Goal: Book appointment/travel/reservation

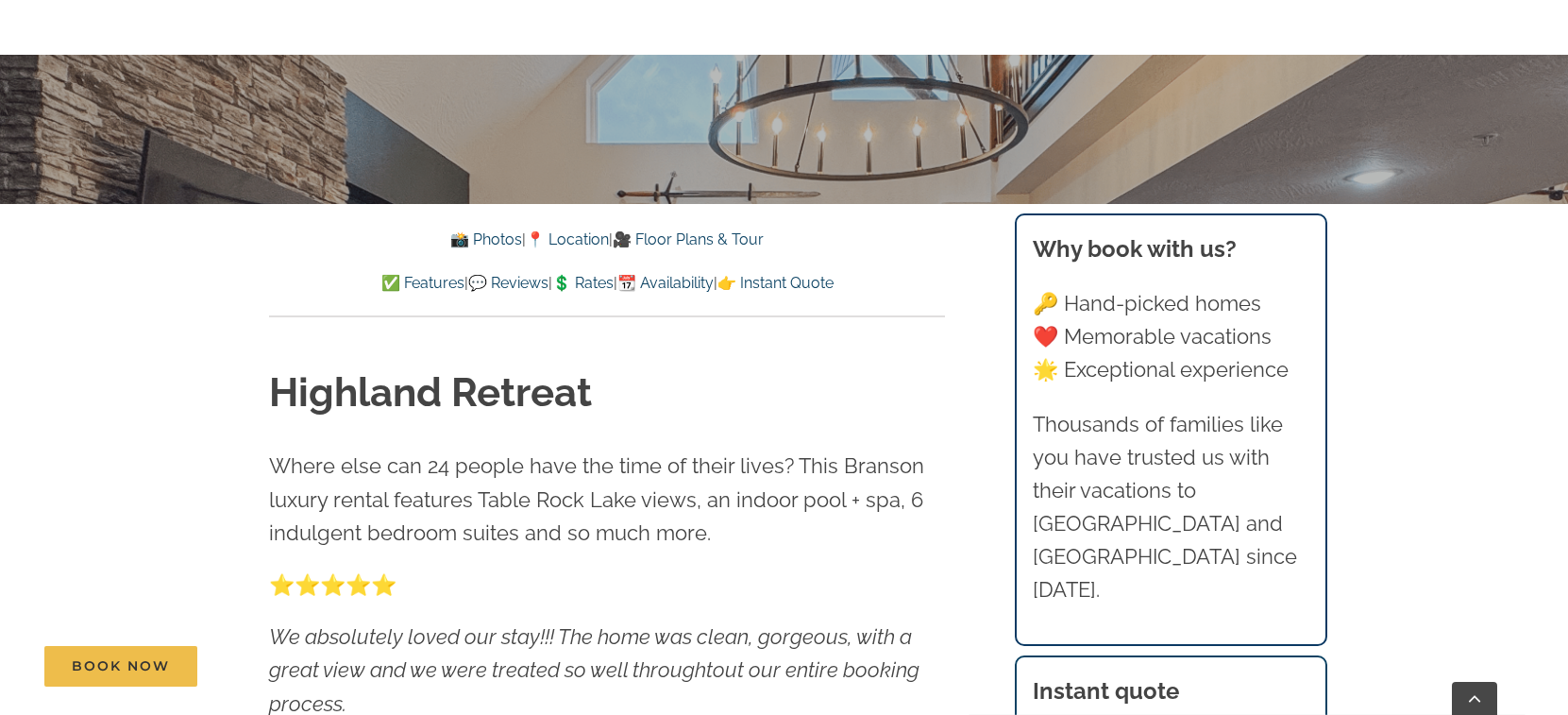
scroll to position [567, 0]
click at [672, 273] on link "📆 Availability" at bounding box center [665, 281] width 96 height 17
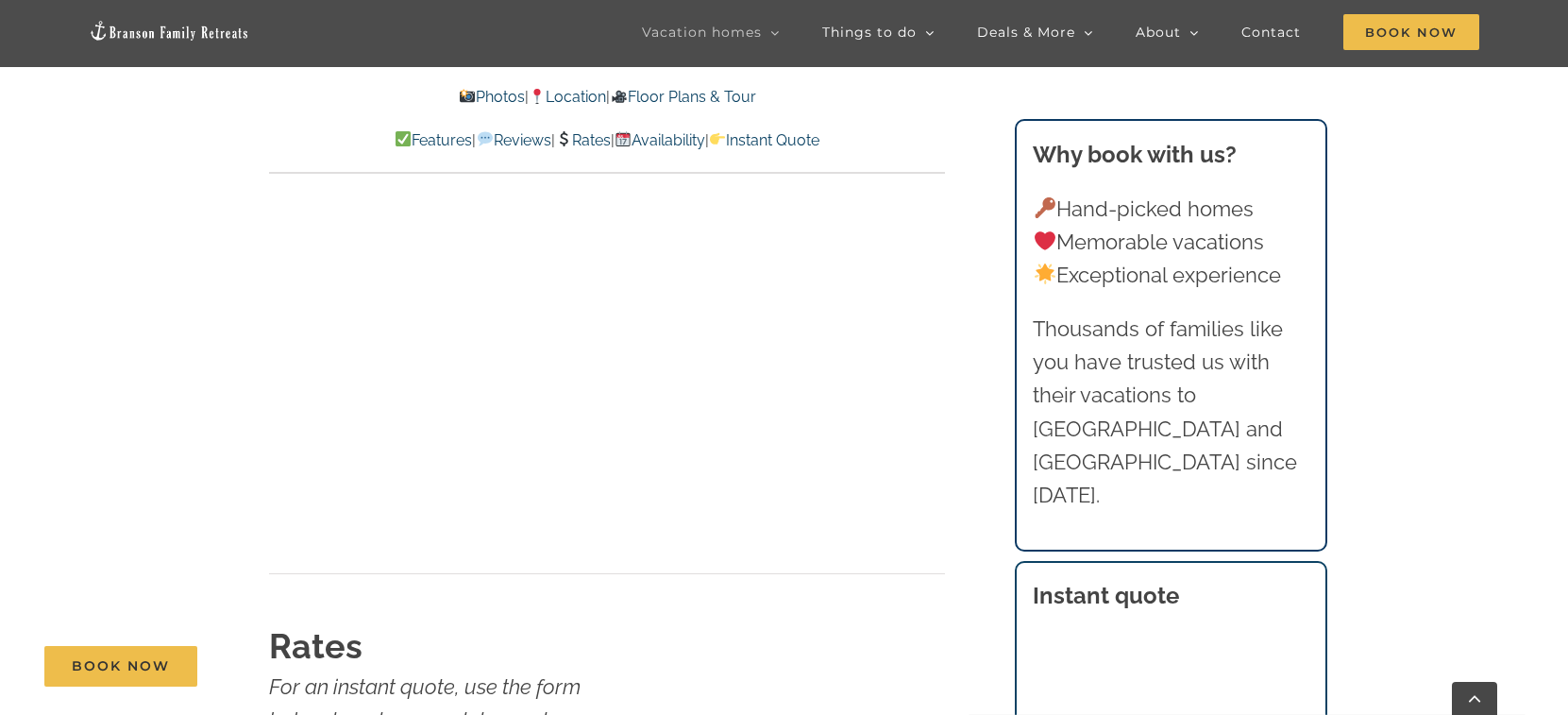
scroll to position [11050, 0]
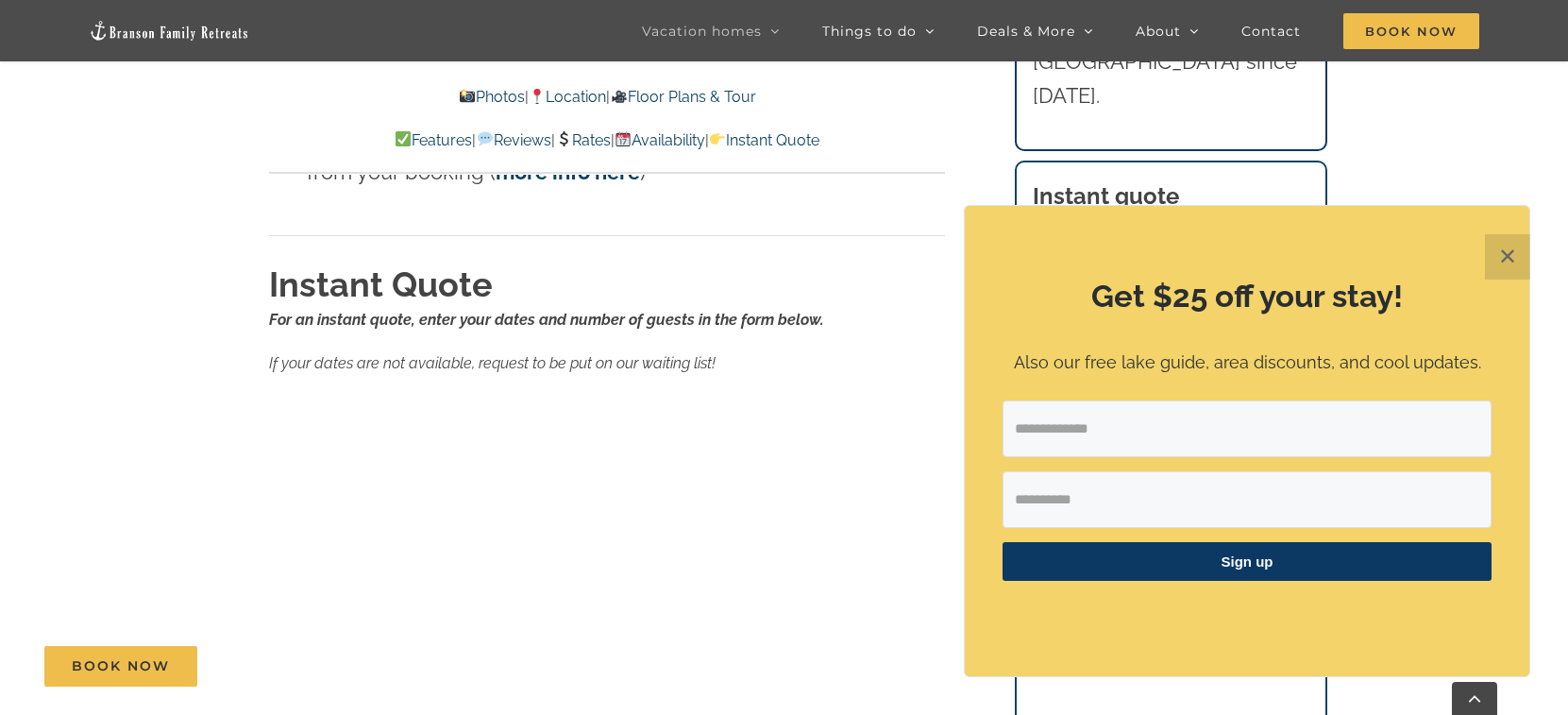
click at [1508, 250] on button "✕" at bounding box center [1508, 256] width 46 height 46
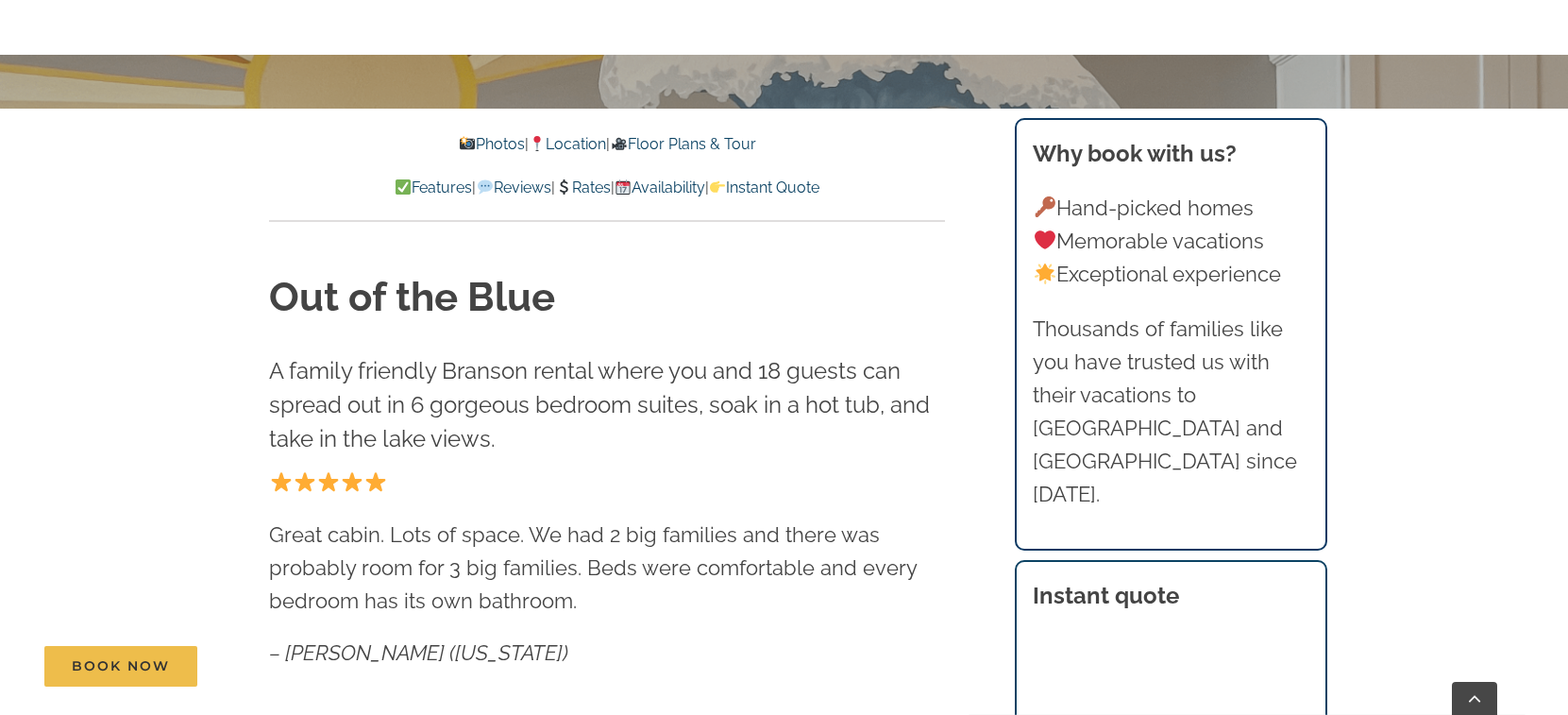
click at [688, 188] on link "Availability" at bounding box center [660, 187] width 90 height 17
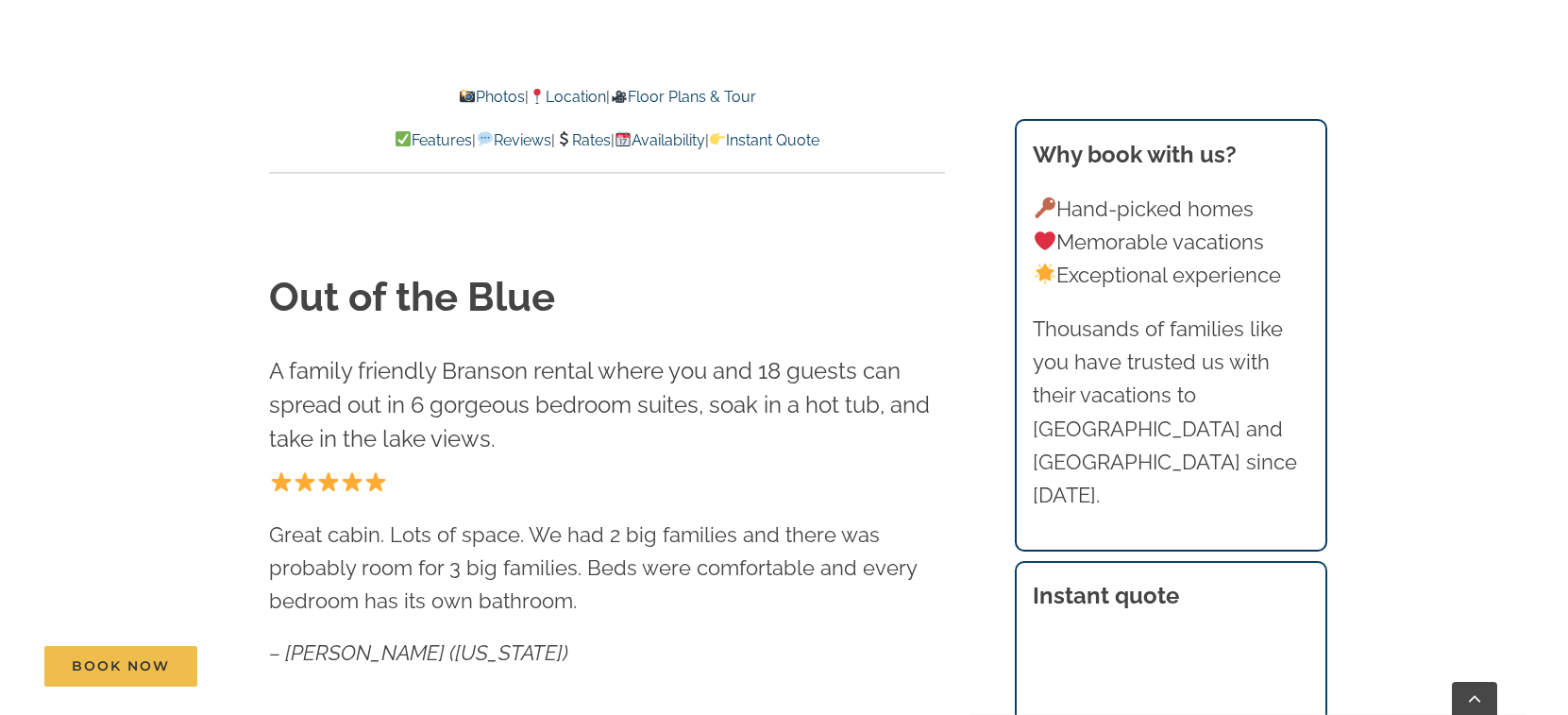
scroll to position [10830, 0]
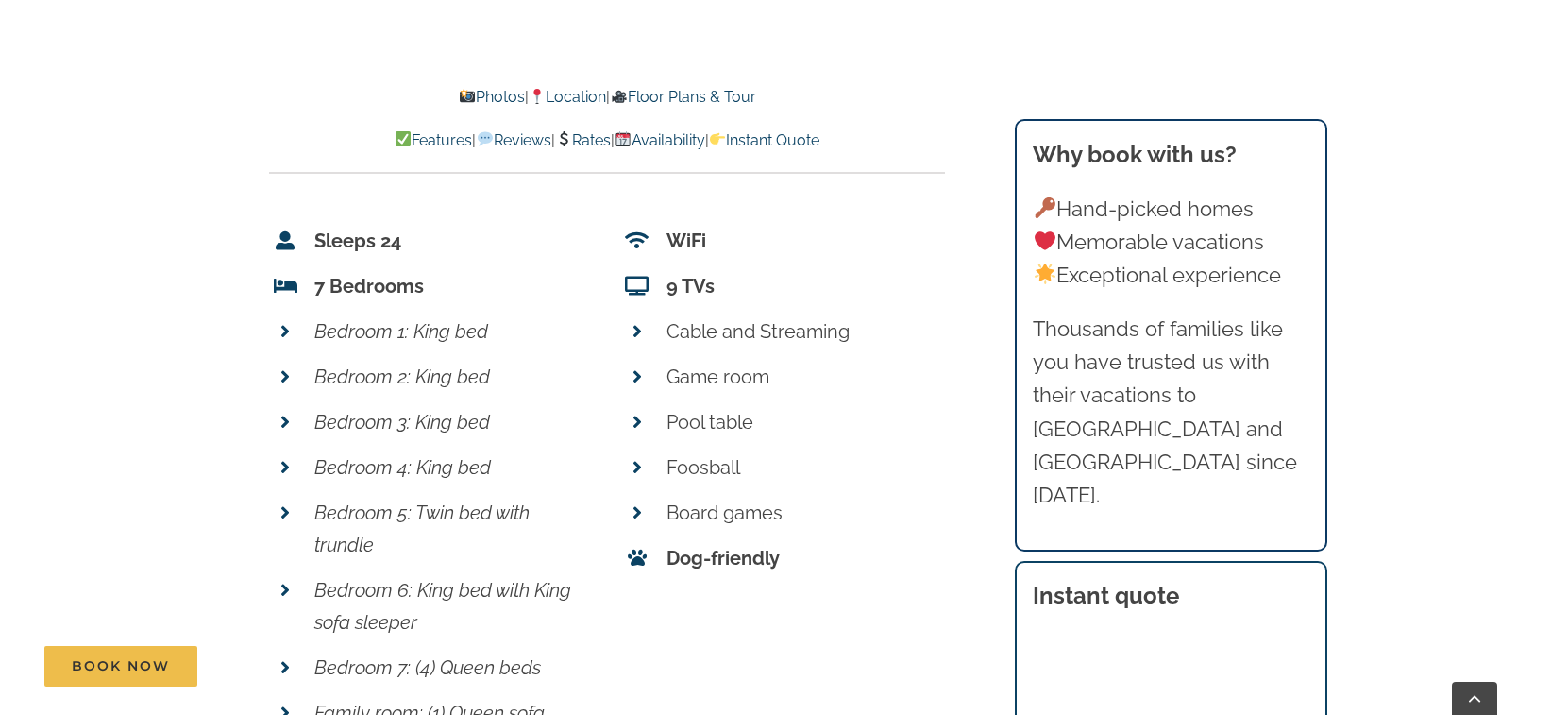
scroll to position [6769, 0]
click at [691, 143] on link "Availability" at bounding box center [660, 140] width 90 height 17
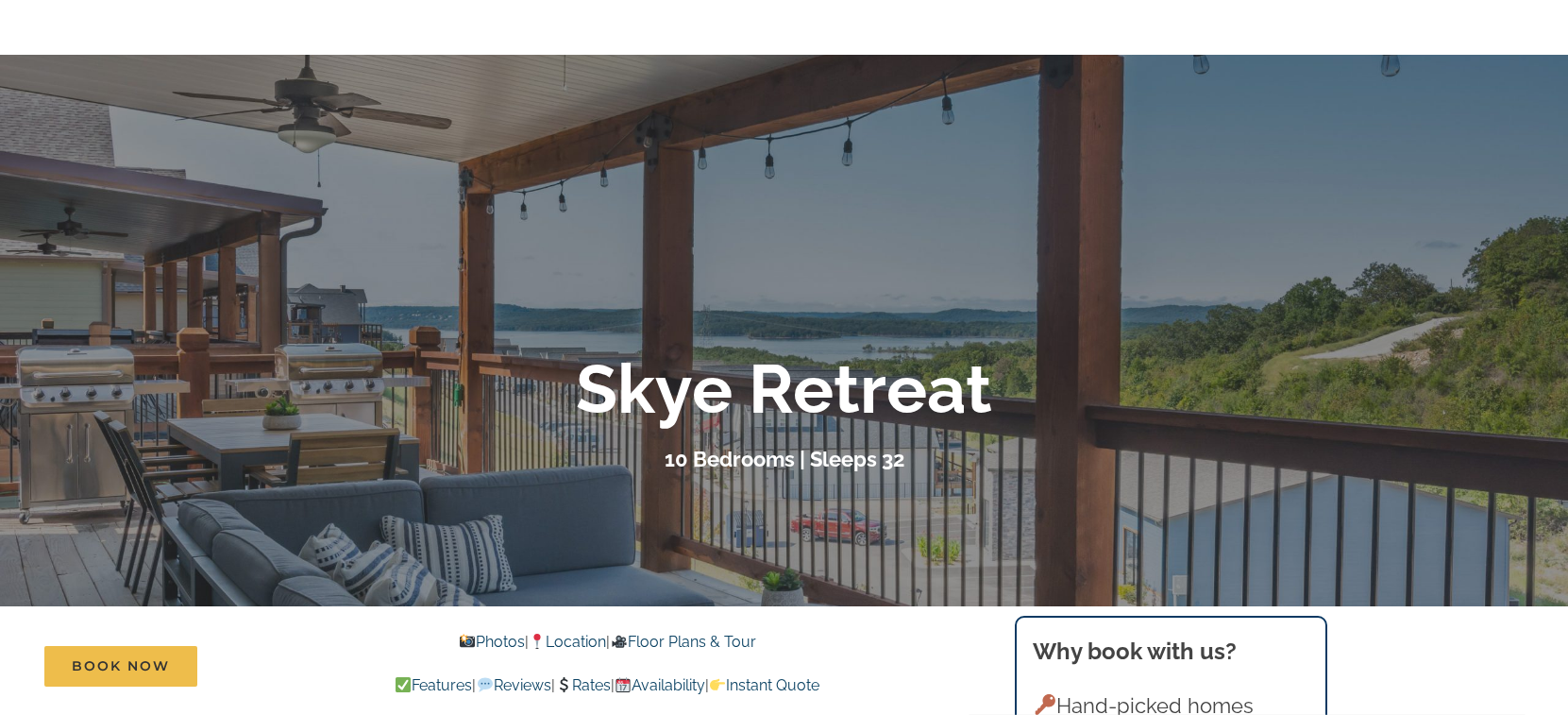
scroll to position [377, 0]
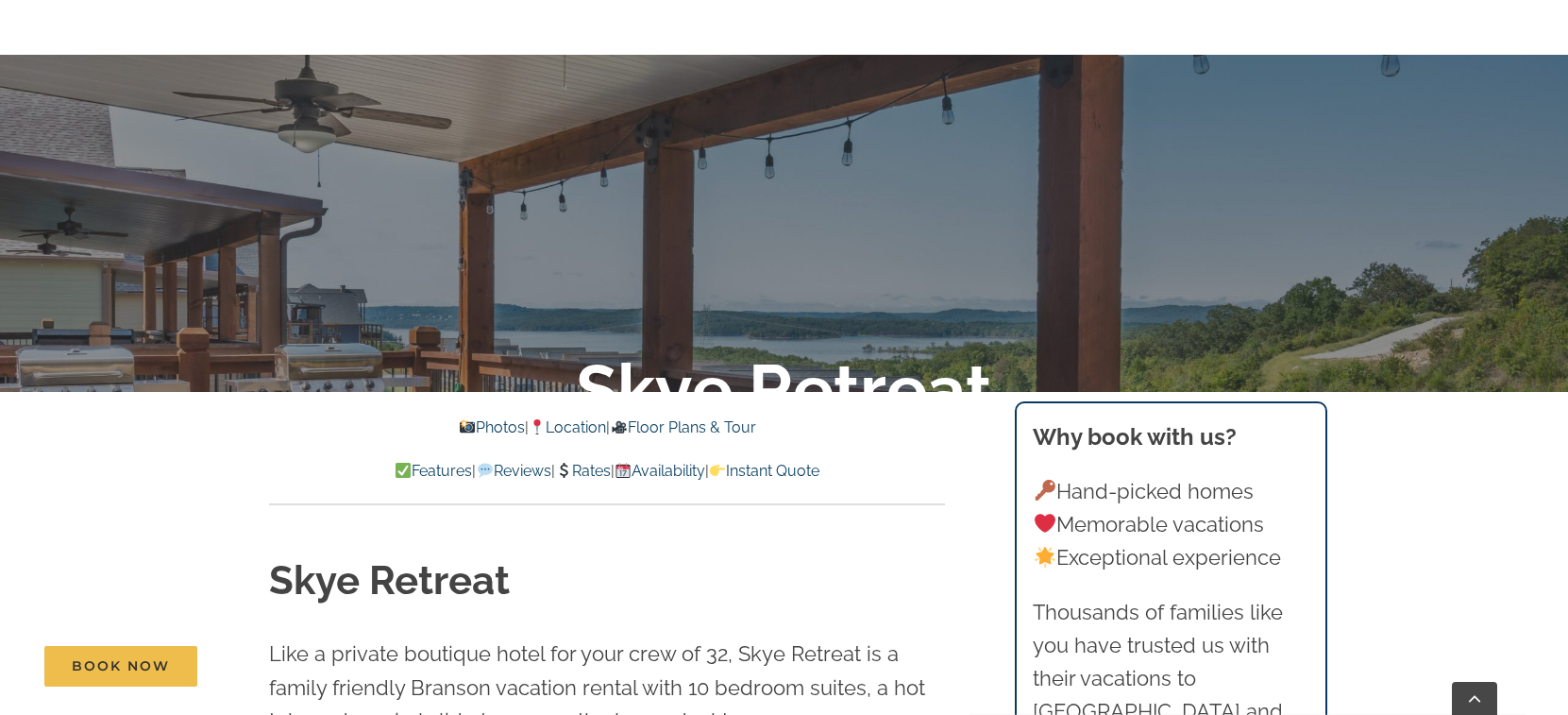
click at [705, 469] on link "Availability" at bounding box center [660, 471] width 90 height 17
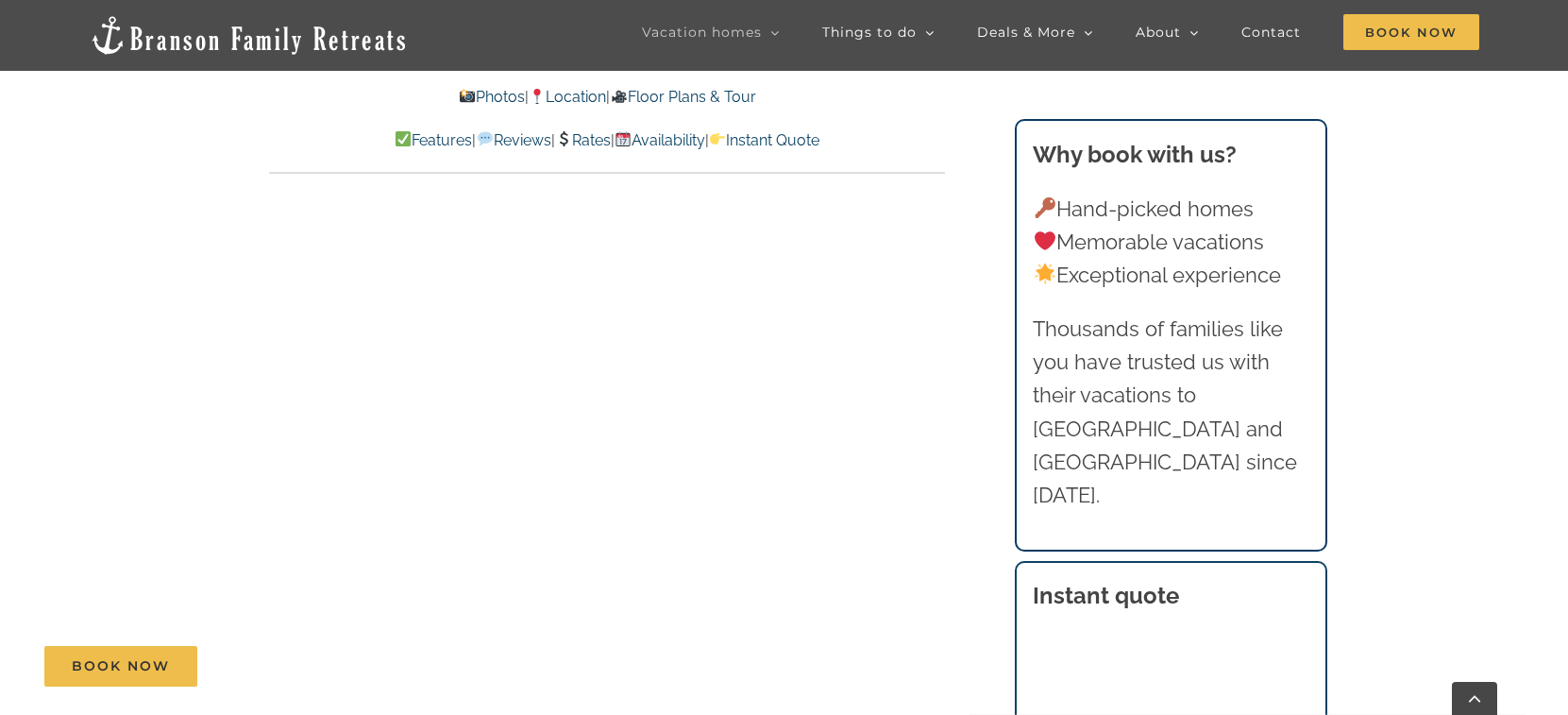
scroll to position [11880, 0]
